Goal: Contribute content

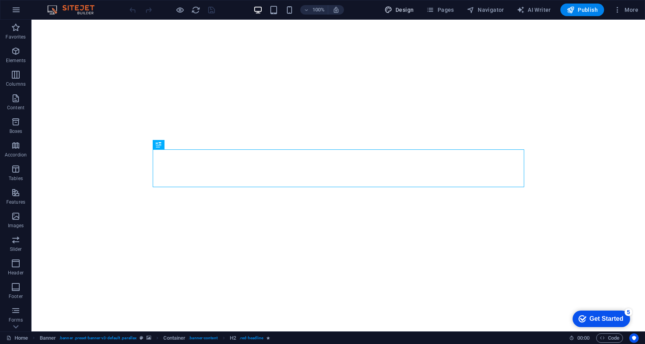
click at [400, 14] on button "Design" at bounding box center [399, 10] width 36 height 13
select select "px"
select select "400"
select select "px"
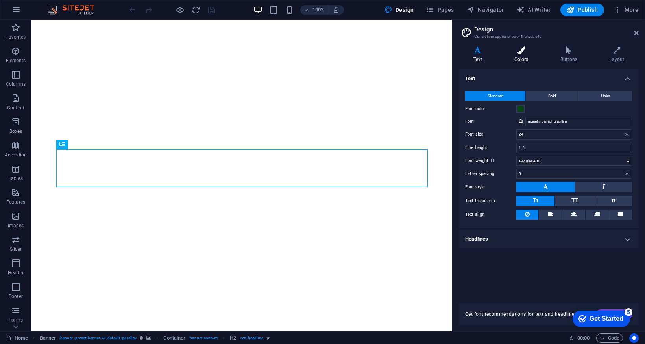
click at [518, 55] on h4 "Colors" at bounding box center [523, 54] width 46 height 17
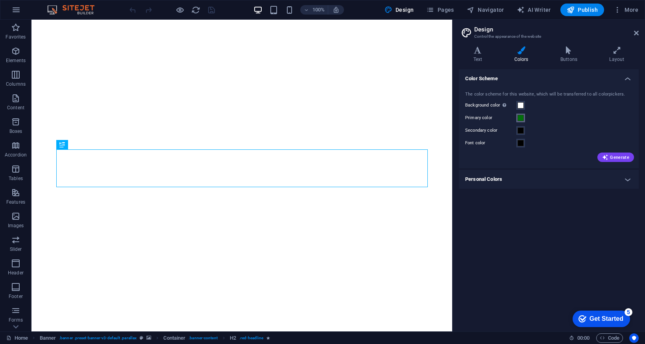
click at [520, 120] on span at bounding box center [521, 118] width 6 height 6
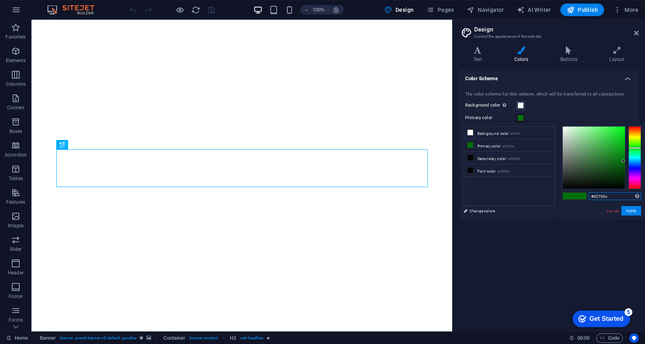
click at [610, 196] on input "#02700c" at bounding box center [615, 196] width 52 height 8
type input "#004812"
click at [574, 209] on div "#004812 Supported formats #0852ed rgb(8, 82, 237) rgba(8, 82, 237, 90%) hsv(221…" at bounding box center [601, 228] width 87 height 212
click at [633, 207] on button "Apply" at bounding box center [631, 210] width 20 height 9
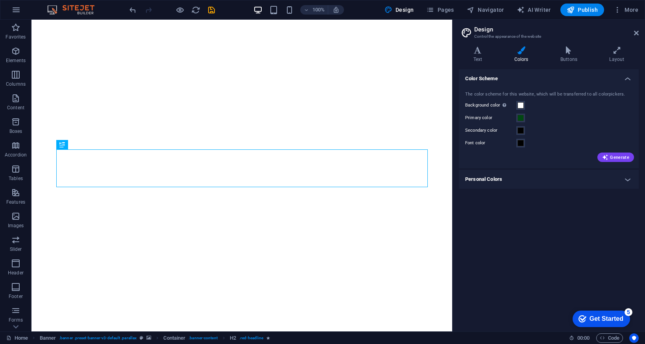
click at [555, 249] on div "Color Scheme The color scheme for this website, which will be transferred to al…" at bounding box center [549, 197] width 180 height 256
click at [587, 10] on span "Publish" at bounding box center [582, 10] width 31 height 8
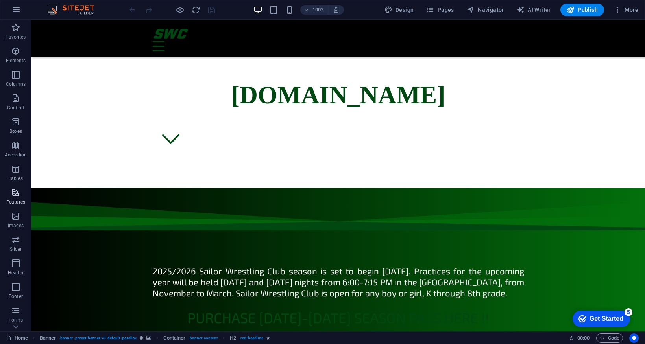
scroll to position [315, 0]
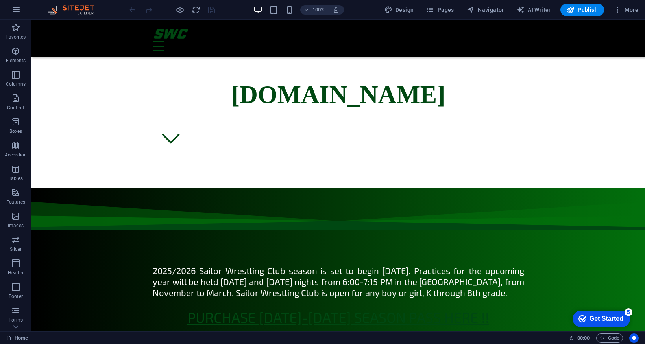
click at [371, 309] on link "PURCHASE [DATE]-[DATE] SEASON PASS HERE !!" at bounding box center [338, 317] width 302 height 17
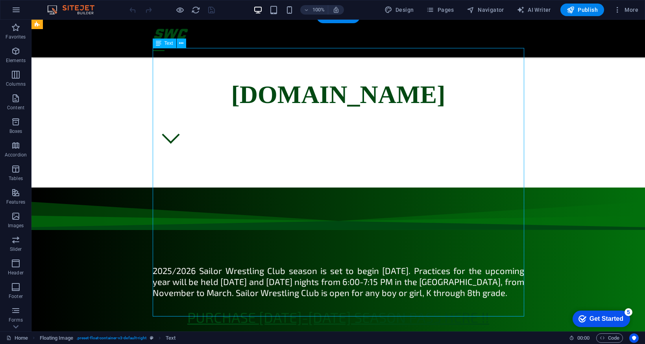
click at [371, 309] on link "PURCHASE [DATE]-[DATE] SEASON PASS HERE !!" at bounding box center [338, 317] width 302 height 17
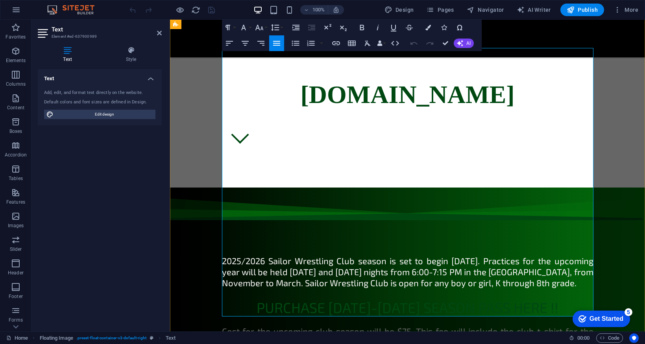
click at [371, 299] on link "PURCHASE [DATE]-[DATE] SEASON PASS HERE !!" at bounding box center [408, 307] width 302 height 17
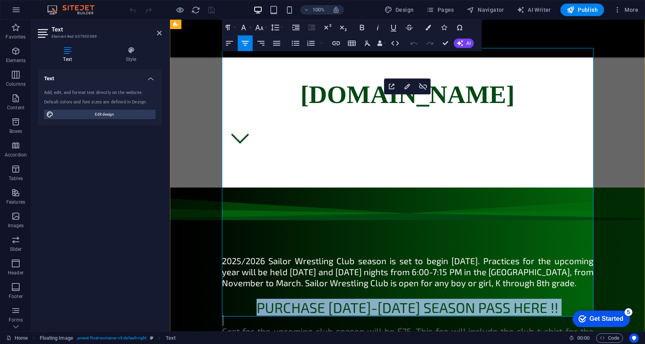
click at [371, 299] on link "PURCHASE [DATE]-[DATE] SEASON PASS HERE !!" at bounding box center [408, 307] width 302 height 17
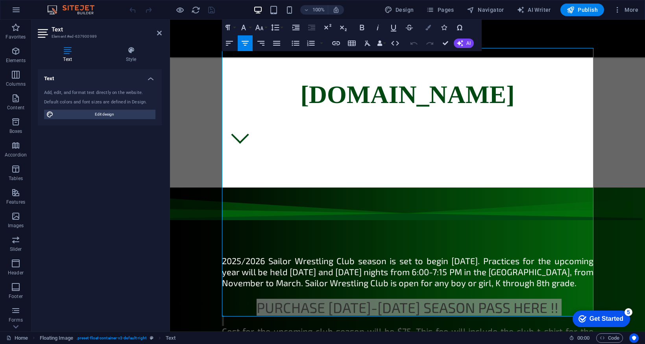
click at [428, 28] on icon "button" at bounding box center [428, 28] width 6 height 6
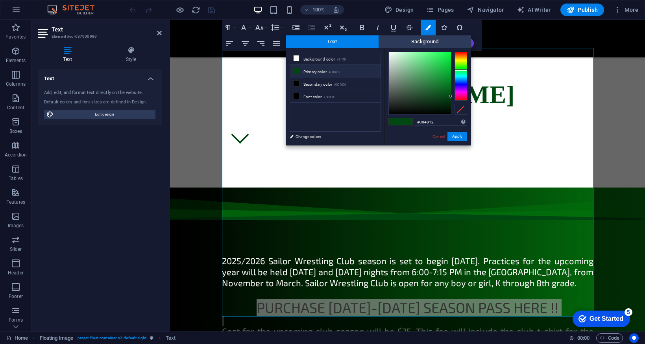
click at [308, 117] on ul "Background color #ffffff Primary color #004812 Secondary color #000000 Font col…" at bounding box center [335, 92] width 91 height 80
click at [436, 138] on link "Cancel" at bounding box center [439, 137] width 14 height 6
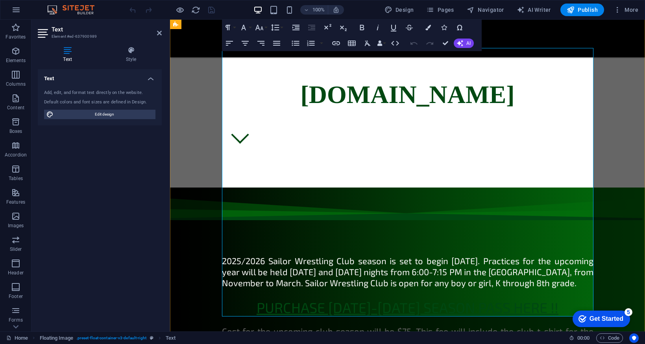
click at [408, 299] on link "PURCHASE [DATE]-[DATE] SEASON PASS HERE !!" at bounding box center [408, 307] width 302 height 17
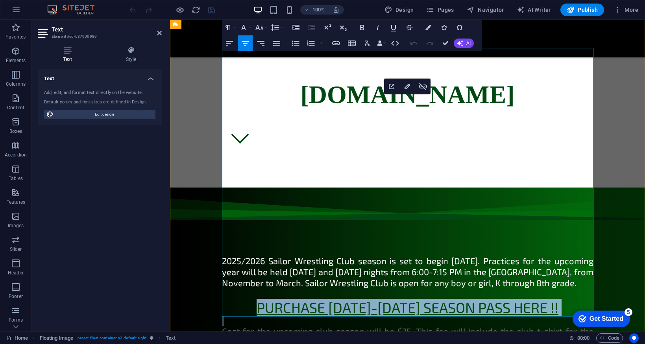
click at [408, 299] on link "PURCHASE [DATE]-[DATE] SEASON PASS HERE !!" at bounding box center [408, 307] width 302 height 17
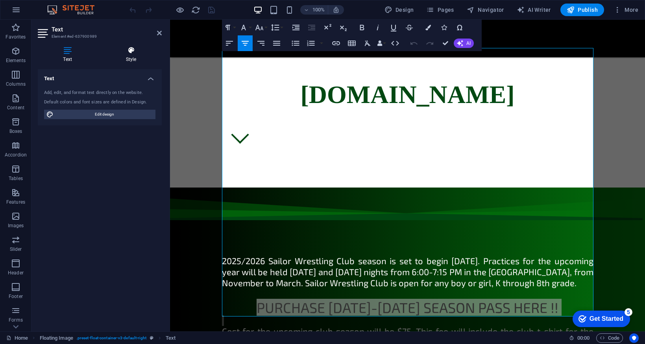
click at [133, 55] on h4 "Style" at bounding box center [130, 54] width 61 height 17
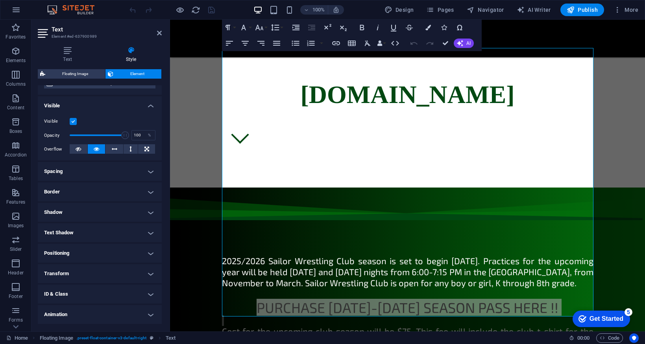
scroll to position [92, 0]
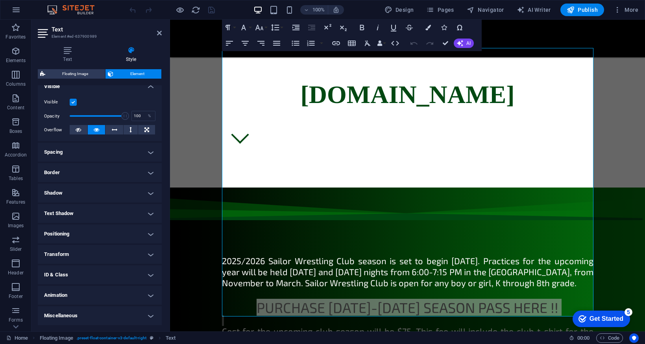
click at [99, 212] on h4 "Text Shadow" at bounding box center [100, 213] width 124 height 19
click at [144, 232] on button "Outside" at bounding box center [135, 229] width 39 height 9
type input "rgba(0, 0, 0, 0.2)"
type input "2"
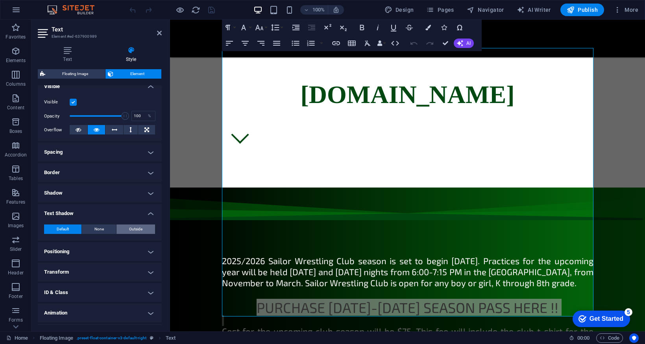
type input "4"
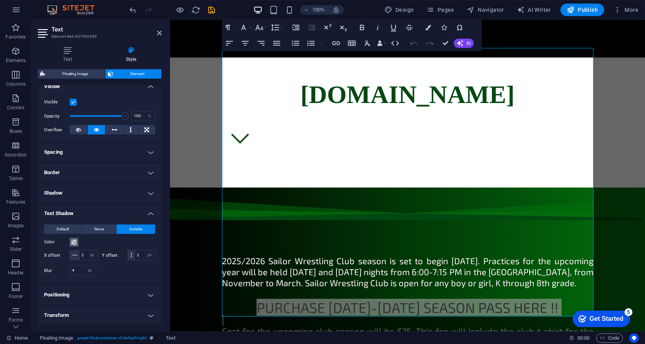
click at [73, 242] on span at bounding box center [74, 242] width 6 height 6
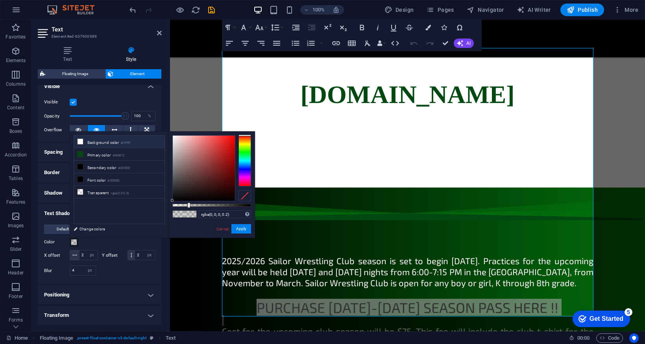
click at [81, 144] on icon at bounding box center [81, 142] width 6 height 6
type input "#ffffff"
click at [243, 233] on button "Apply" at bounding box center [241, 228] width 20 height 9
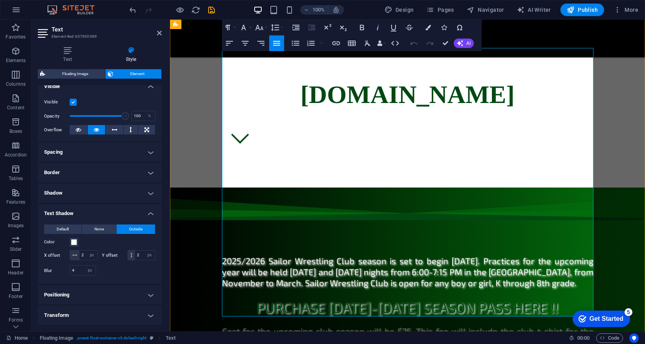
click at [130, 9] on icon "undo" at bounding box center [132, 10] width 9 height 9
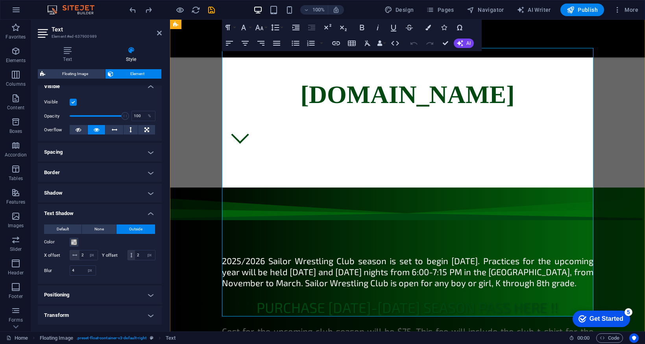
click at [279, 326] on span "Cost for the upcoming club season will be $75. This fee will include the club t…" at bounding box center [408, 342] width 372 height 32
click at [549, 299] on p "PURCHASE [DATE]-[DATE] SEASON PASS HERE !!" at bounding box center [408, 307] width 372 height 17
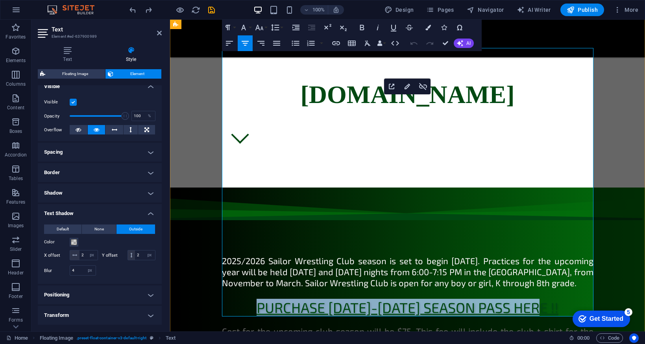
drag, startPoint x: 549, startPoint y: 111, endPoint x: 267, endPoint y: 108, distance: 282.2
click at [267, 299] on p "PURCHASE [DATE]-[DATE] SEASON PASS HERE !!" at bounding box center [408, 307] width 372 height 17
click at [409, 87] on icon "button" at bounding box center [408, 87] width 6 height 6
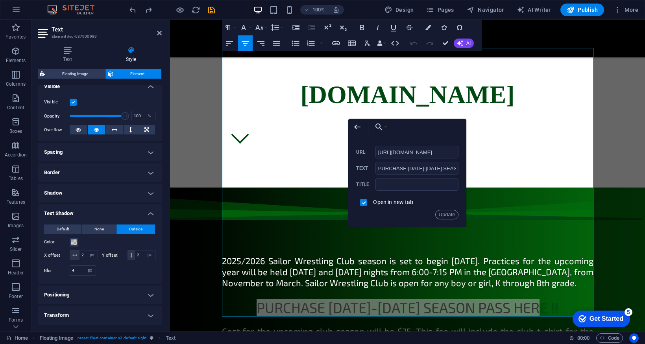
scroll to position [0, 0]
click at [414, 217] on div "Update" at bounding box center [407, 214] width 102 height 9
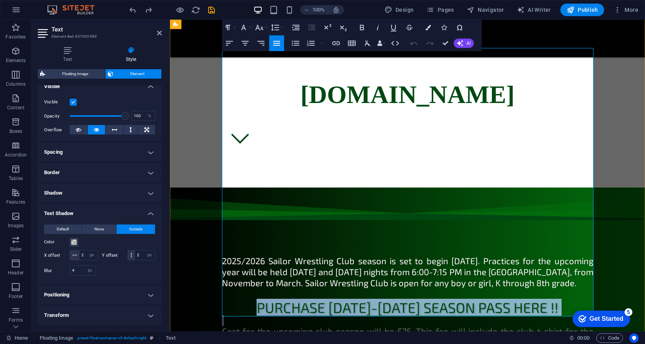
drag, startPoint x: 268, startPoint y: 110, endPoint x: 533, endPoint y: 120, distance: 265.5
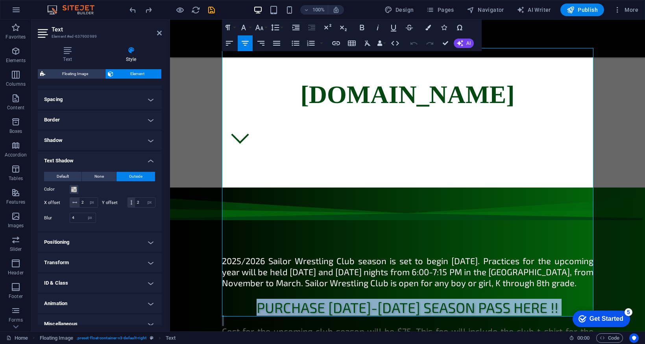
scroll to position [146, 0]
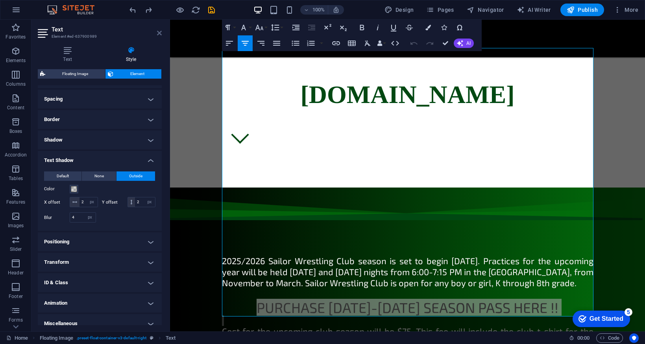
click at [160, 33] on icon at bounding box center [159, 33] width 5 height 6
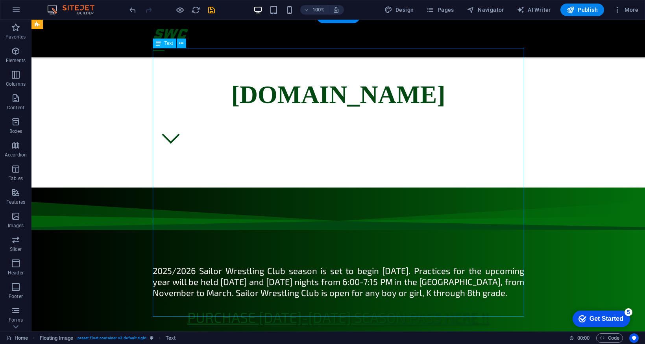
drag, startPoint x: 194, startPoint y: 109, endPoint x: 404, endPoint y: 111, distance: 209.8
click at [404, 309] on p "PURCHASE [DATE]-[DATE] SEASON PASS HERE !!" at bounding box center [339, 317] width 372 height 17
drag, startPoint x: 484, startPoint y: 114, endPoint x: 313, endPoint y: 122, distance: 171.4
click at [314, 309] on link "PURCHASE [DATE]-[DATE] SEASON PASS HERE !!" at bounding box center [338, 317] width 302 height 17
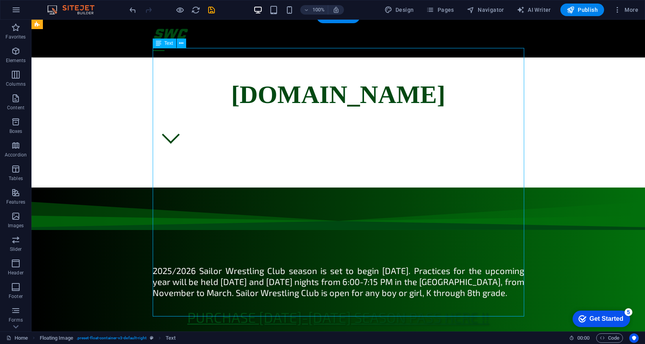
click at [314, 309] on link "PURCHASE [DATE]-[DATE] SEASON PASS HERE !!" at bounding box center [338, 317] width 302 height 17
select select "px"
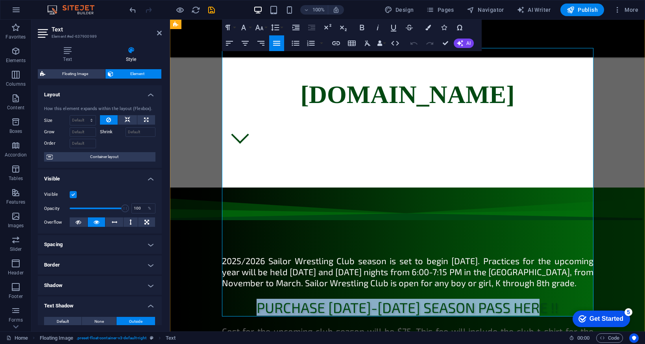
drag, startPoint x: 266, startPoint y: 113, endPoint x: 572, endPoint y: 114, distance: 305.8
click at [572, 299] on p "PURCHASE [DATE]-[DATE] SEASON PASS HERE !!" at bounding box center [408, 307] width 372 height 17
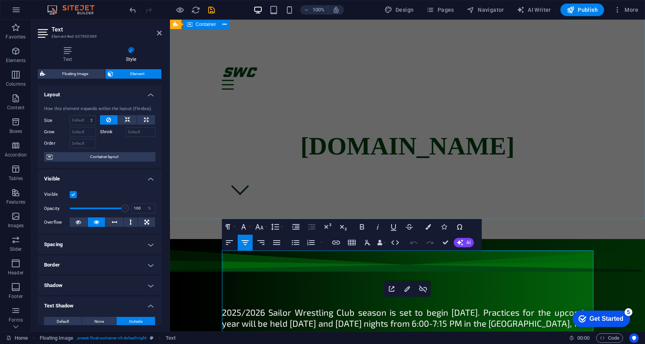
scroll to position [0, 0]
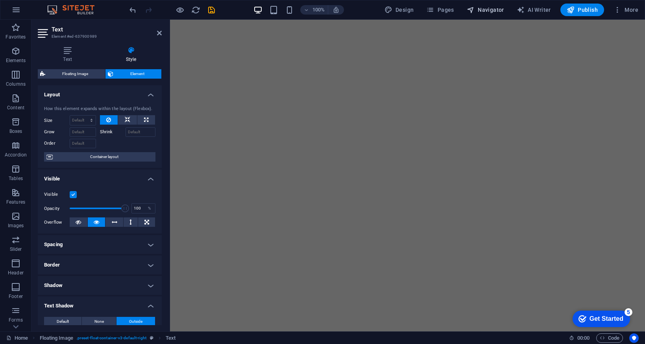
click at [482, 8] on span "Navigator" at bounding box center [485, 10] width 37 height 8
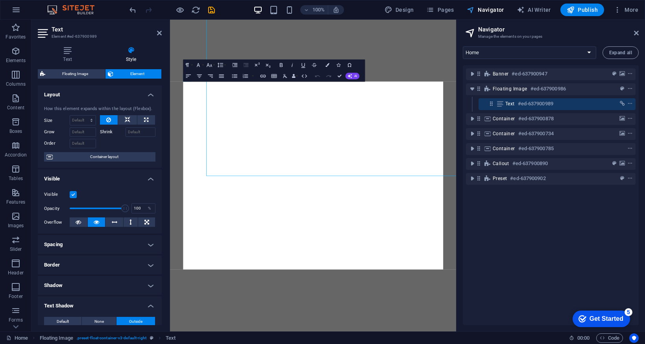
scroll to position [389, 0]
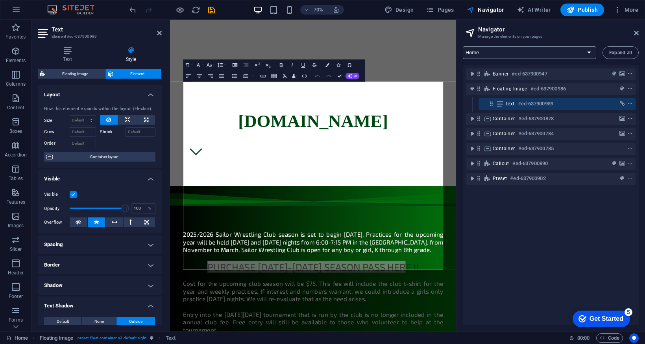
click at [557, 54] on select "Home Legal Notice Privacy Logos Sign up" at bounding box center [529, 52] width 133 height 13
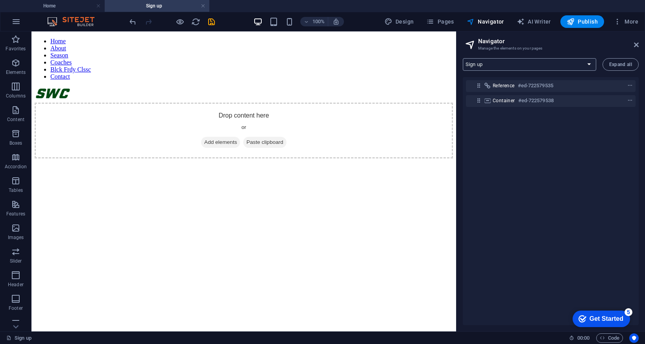
scroll to position [0, 0]
click at [203, 6] on link at bounding box center [203, 5] width 5 height 7
select select "12501753-en"
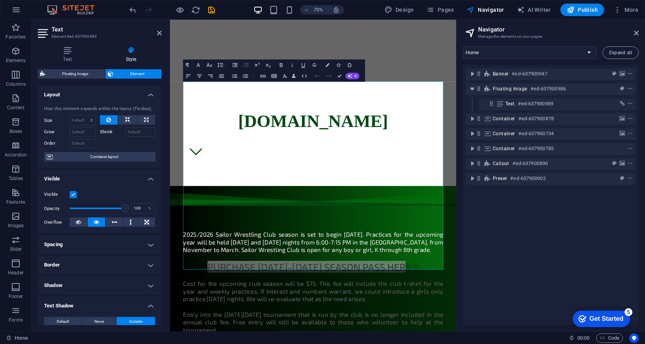
click at [514, 243] on div "Banner #ed-637900947 Floating Image #ed-637900986 Text #ed-637900989 Container …" at bounding box center [551, 195] width 176 height 260
click at [14, 100] on icon "button" at bounding box center [15, 98] width 9 height 9
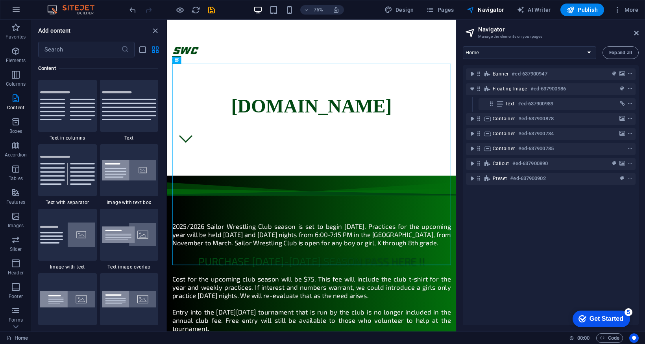
click at [15, 10] on icon "button" at bounding box center [15, 9] width 9 height 9
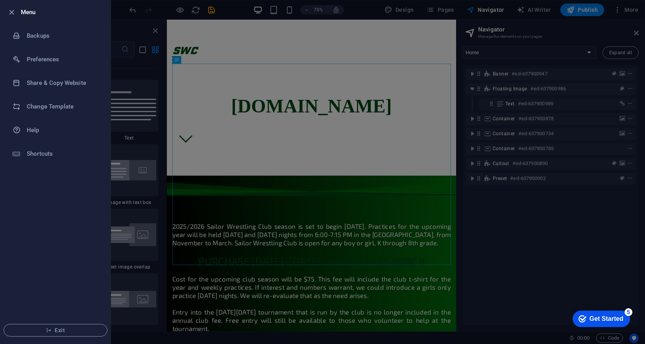
click at [536, 281] on div at bounding box center [322, 172] width 645 height 344
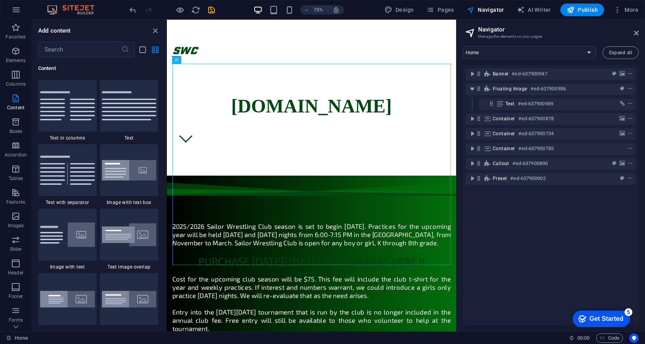
click at [536, 276] on div "Banner #ed-637900947 Floating Image #ed-637900986 Text #ed-637900989 Container …" at bounding box center [551, 195] width 176 height 260
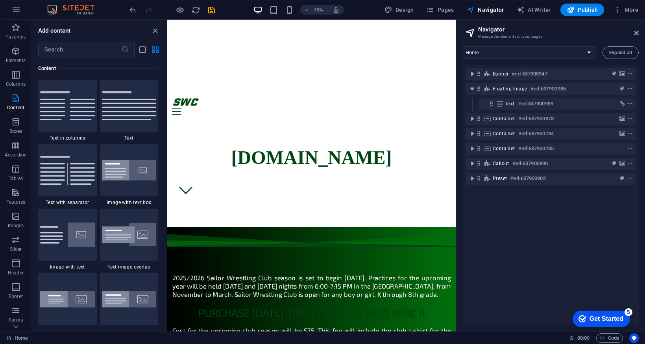
scroll to position [318, 0]
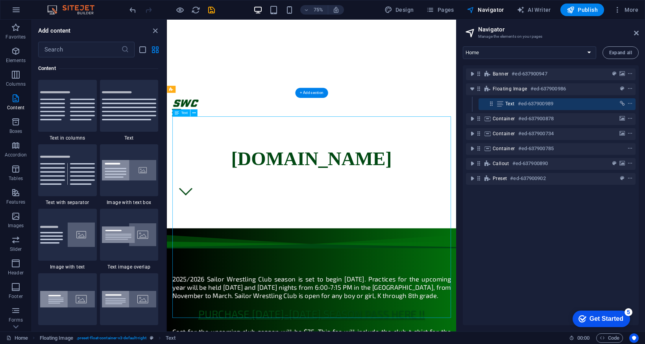
select select "px"
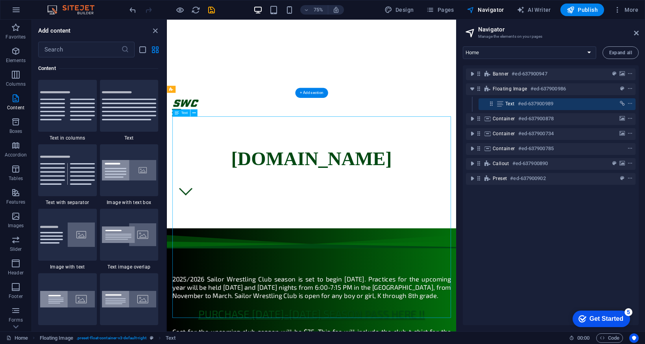
select select "px"
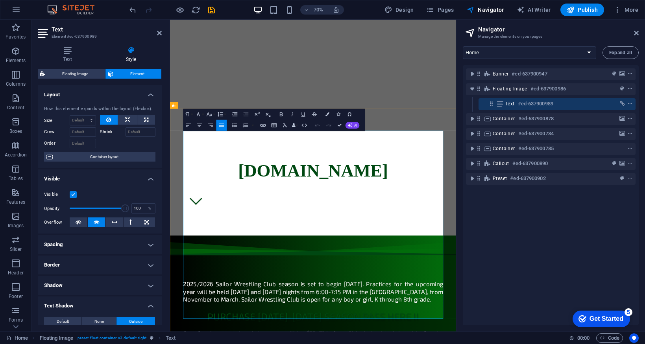
click at [529, 103] on h6 "#ed-637900989" at bounding box center [535, 103] width 35 height 9
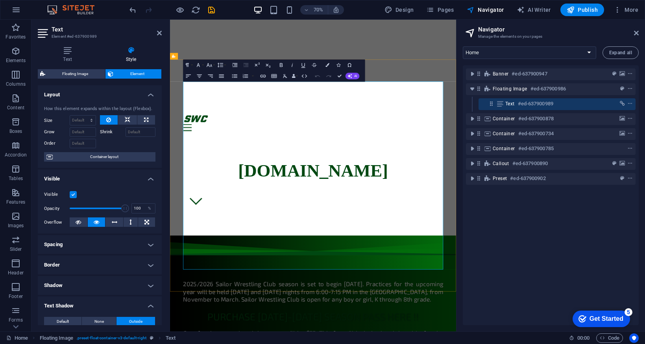
scroll to position [389, 0]
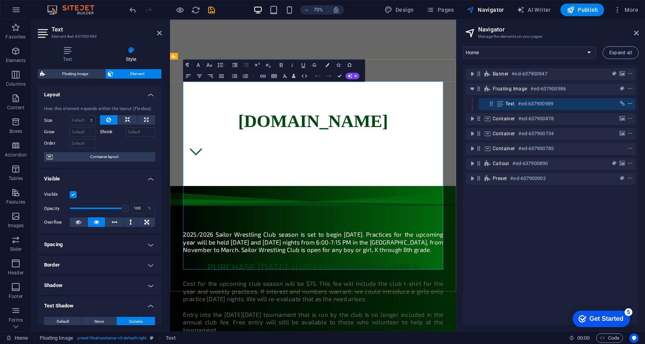
click at [628, 102] on icon "context-menu" at bounding box center [630, 104] width 6 height 6
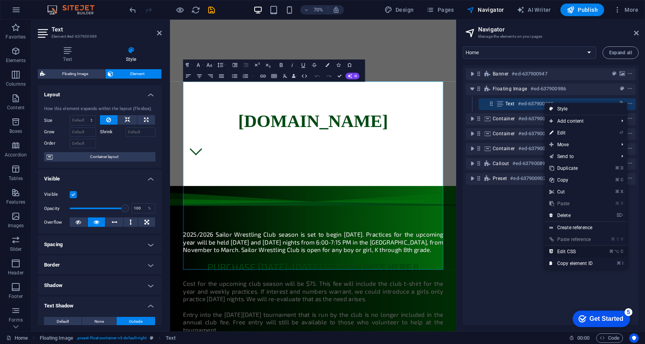
click at [558, 253] on link "⌘ ⌥ C Edit CSS" at bounding box center [571, 252] width 53 height 12
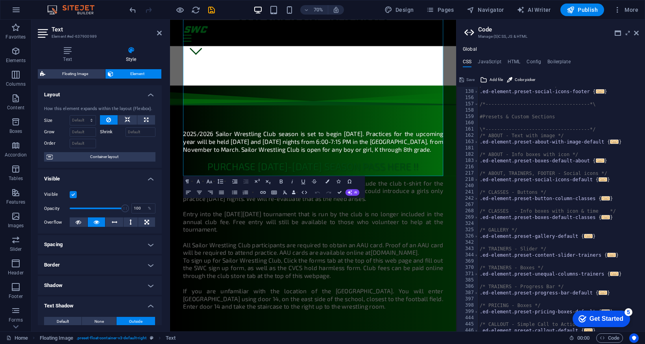
scroll to position [0, 0]
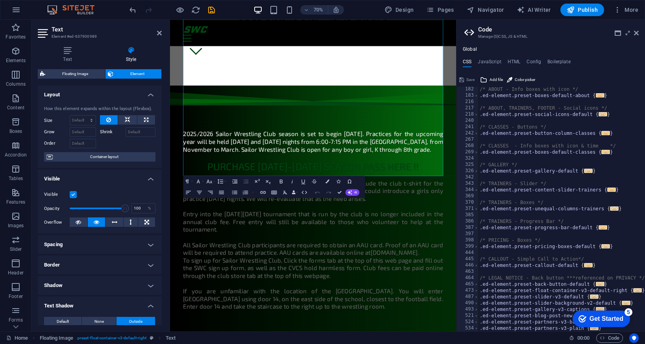
click div "checkmark Get Started 5 First Steps in the Editor Let's guide you through the t…"
click at [593, 327] on div "checkmark Get Started 5" at bounding box center [601, 319] width 57 height 17
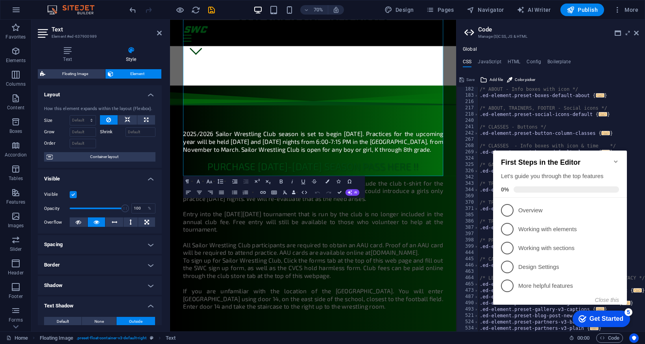
click at [616, 161] on icon "Minimize checklist" at bounding box center [616, 162] width 4 height 2
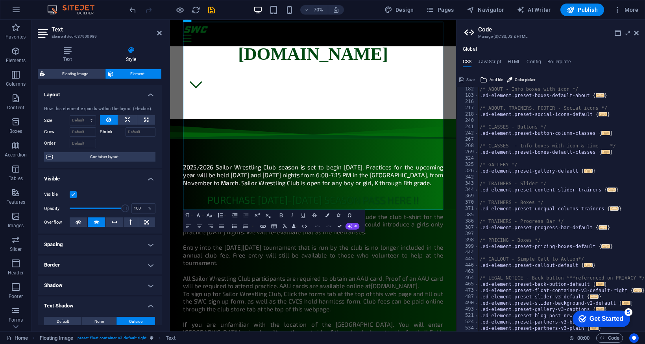
scroll to position [474, 0]
click at [505, 270] on link "PURCHASE [DATE]-[DATE] SEASON PASS HERE !!" at bounding box center [375, 278] width 302 height 17
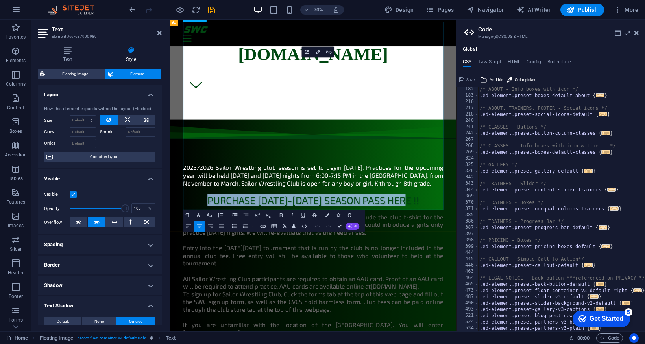
drag, startPoint x: 520, startPoint y: 87, endPoint x: 227, endPoint y: 88, distance: 292.8
click at [227, 270] on p "PURCHASE [DATE]-[DATE] SEASON PASS HERE !!" at bounding box center [375, 278] width 372 height 17
click at [281, 216] on icon "button" at bounding box center [281, 215] width 7 height 7
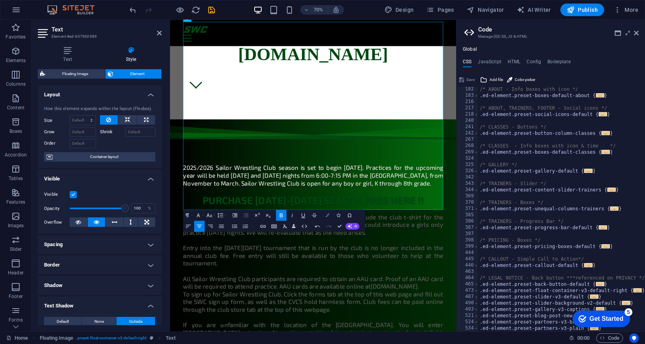
click at [326, 214] on icon "button" at bounding box center [327, 216] width 4 height 4
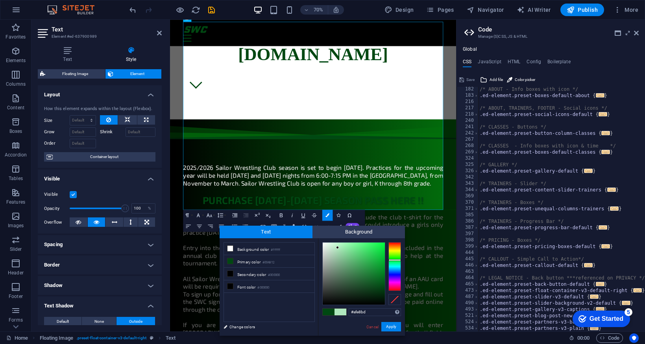
click at [338, 248] on div at bounding box center [354, 274] width 62 height 62
click at [332, 264] on div at bounding box center [354, 274] width 62 height 62
click at [324, 261] on div at bounding box center [354, 274] width 62 height 62
click at [397, 249] on div at bounding box center [394, 266] width 13 height 49
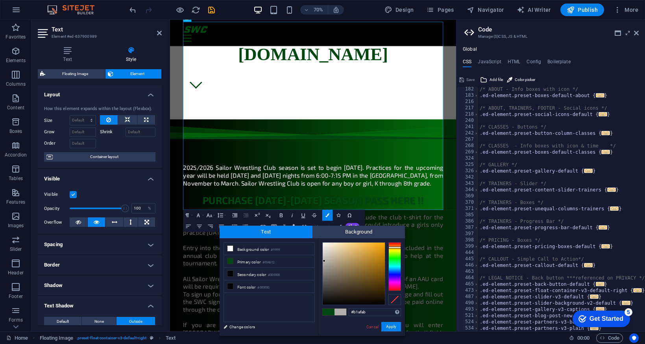
click at [397, 248] on div at bounding box center [394, 266] width 13 height 49
click at [397, 251] on div at bounding box center [394, 266] width 13 height 49
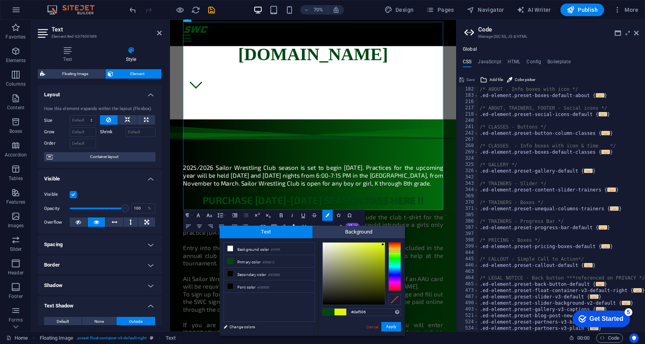
click at [383, 245] on div at bounding box center [354, 274] width 62 height 62
type input "#dff603"
click at [384, 244] on div at bounding box center [382, 244] width 3 height 3
click at [395, 325] on button "Apply" at bounding box center [391, 326] width 20 height 9
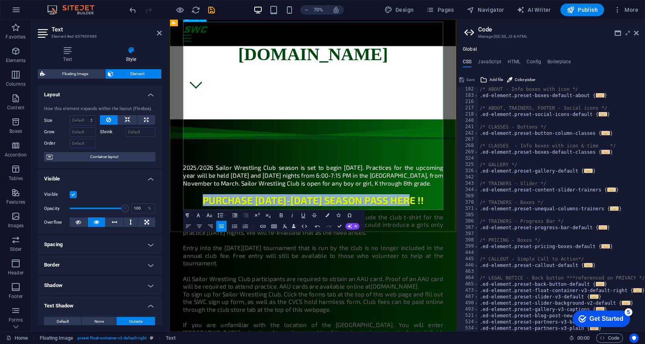
drag, startPoint x: 529, startPoint y: 89, endPoint x: 227, endPoint y: 89, distance: 301.9
click at [227, 270] on p "PURCHASE [DATE]-[DATE] SEASON PASS HERE !!" at bounding box center [375, 278] width 372 height 17
click at [301, 216] on icon "button" at bounding box center [303, 215] width 7 height 7
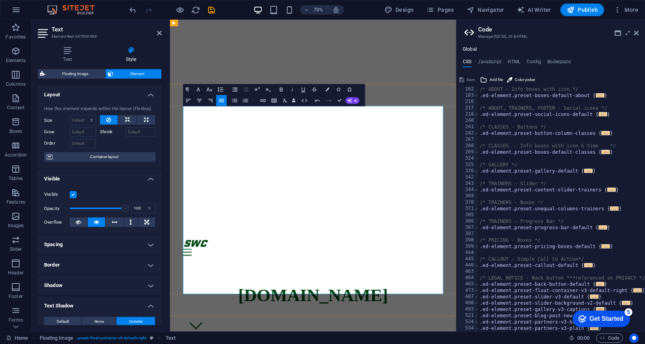
scroll to position [0, 0]
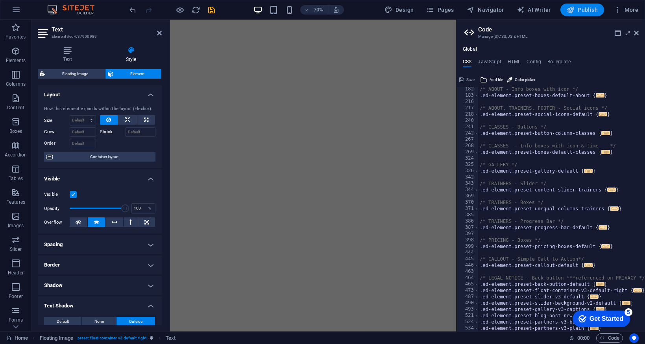
click at [581, 11] on span "Publish" at bounding box center [582, 10] width 31 height 8
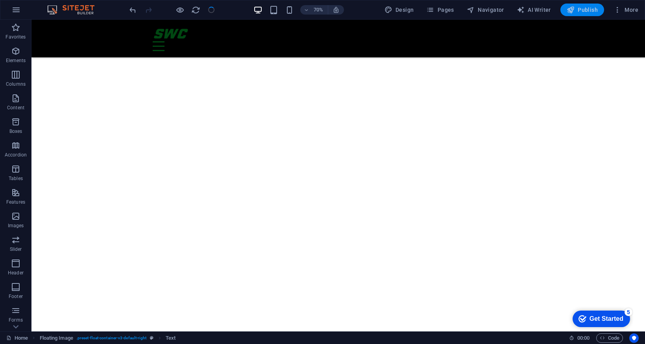
scroll to position [322, 0]
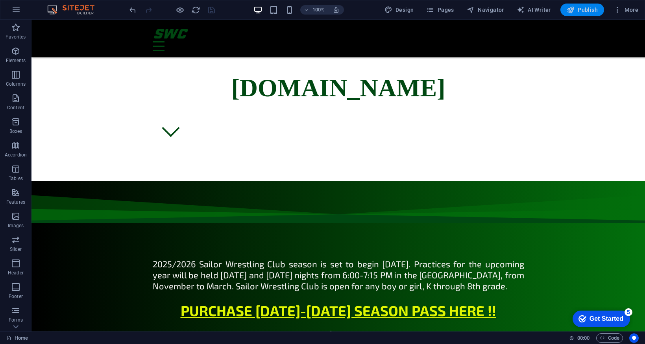
click at [581, 11] on span "Publish" at bounding box center [582, 10] width 31 height 8
